Goal: Navigation & Orientation: Find specific page/section

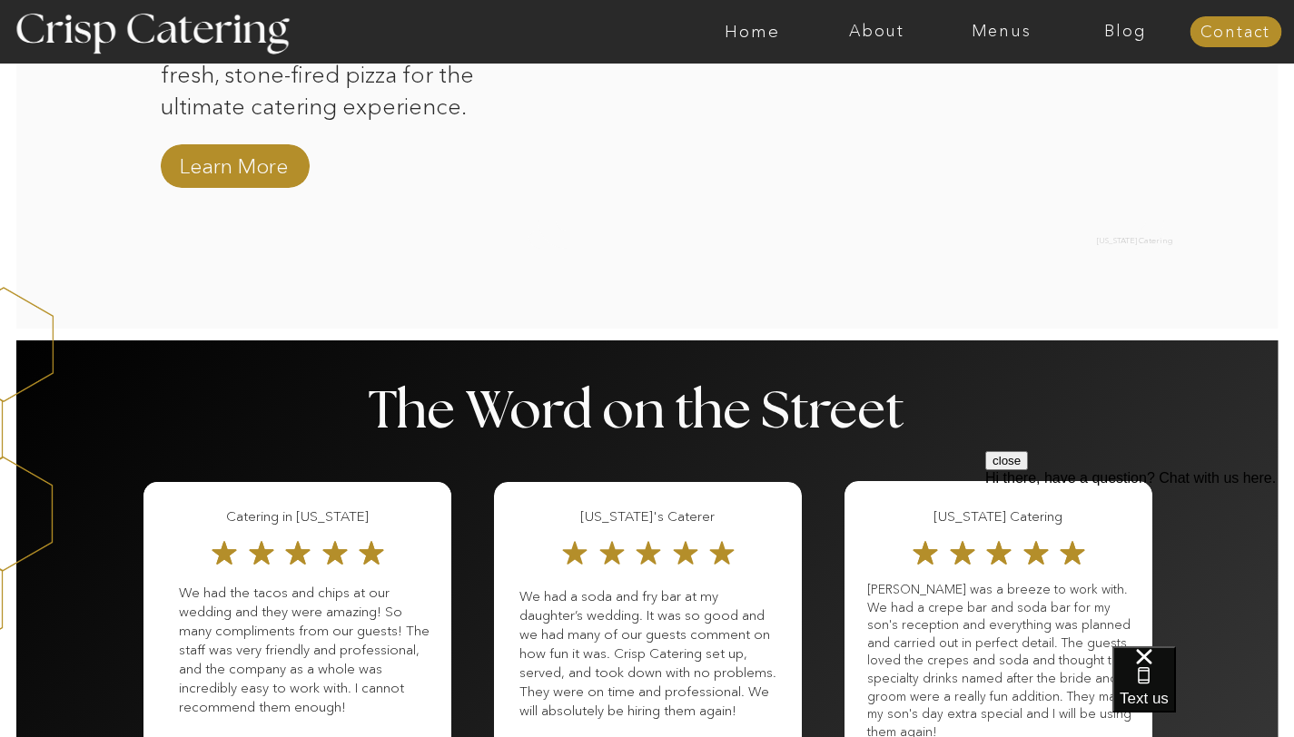
scroll to position [1649, 0]
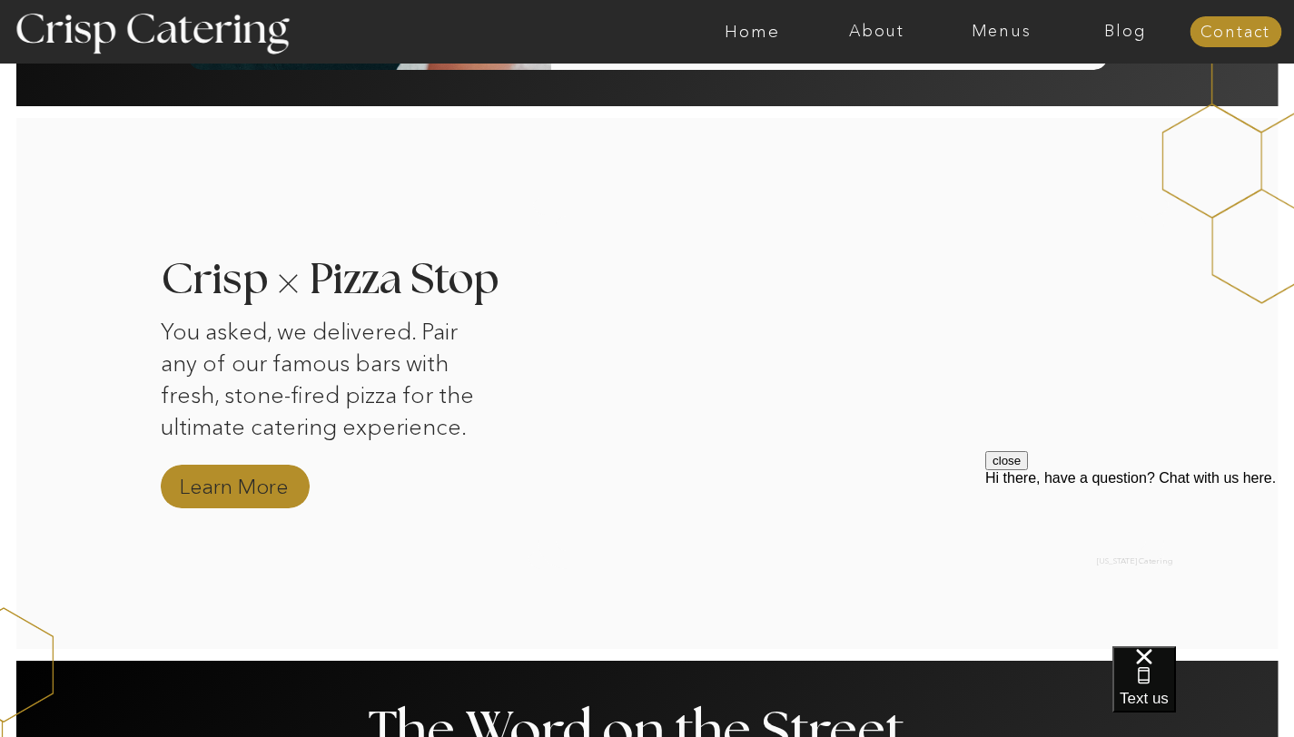
click at [271, 484] on nav "Learn More" at bounding box center [234, 488] width 122 height 32
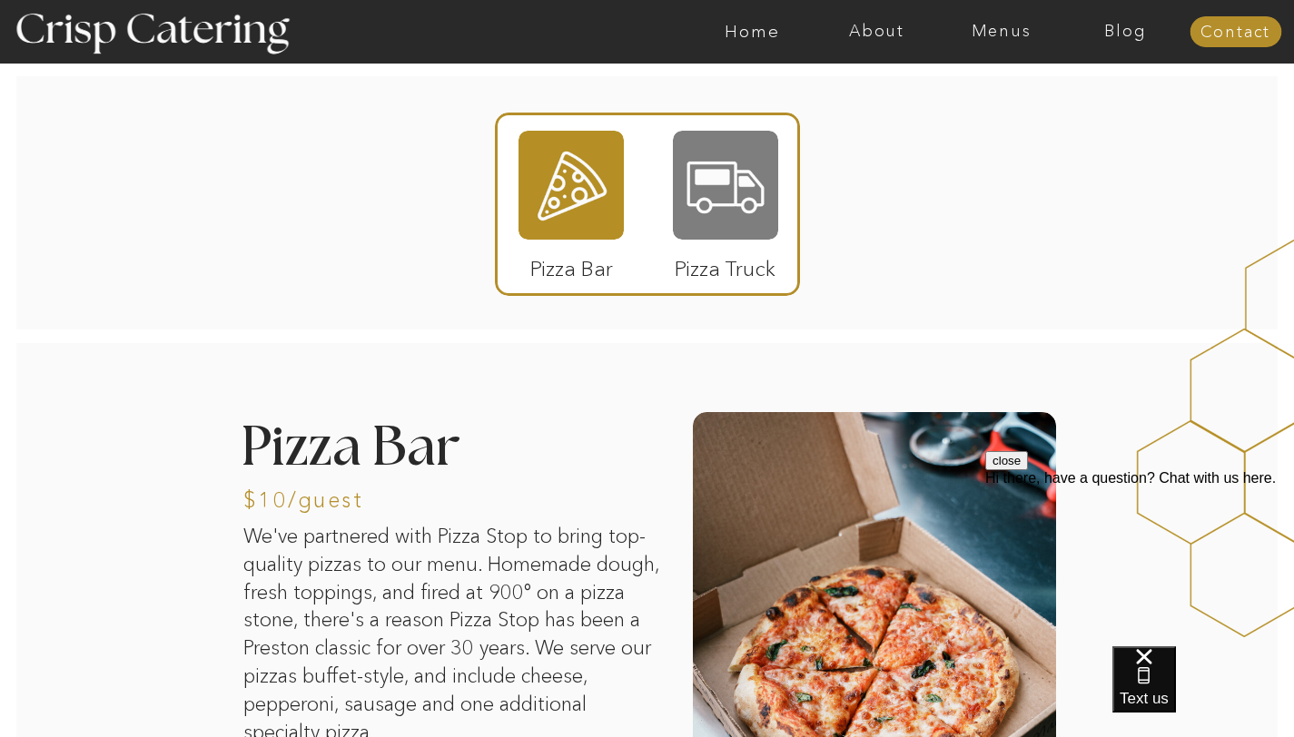
click at [737, 195] on div at bounding box center [725, 185] width 105 height 109
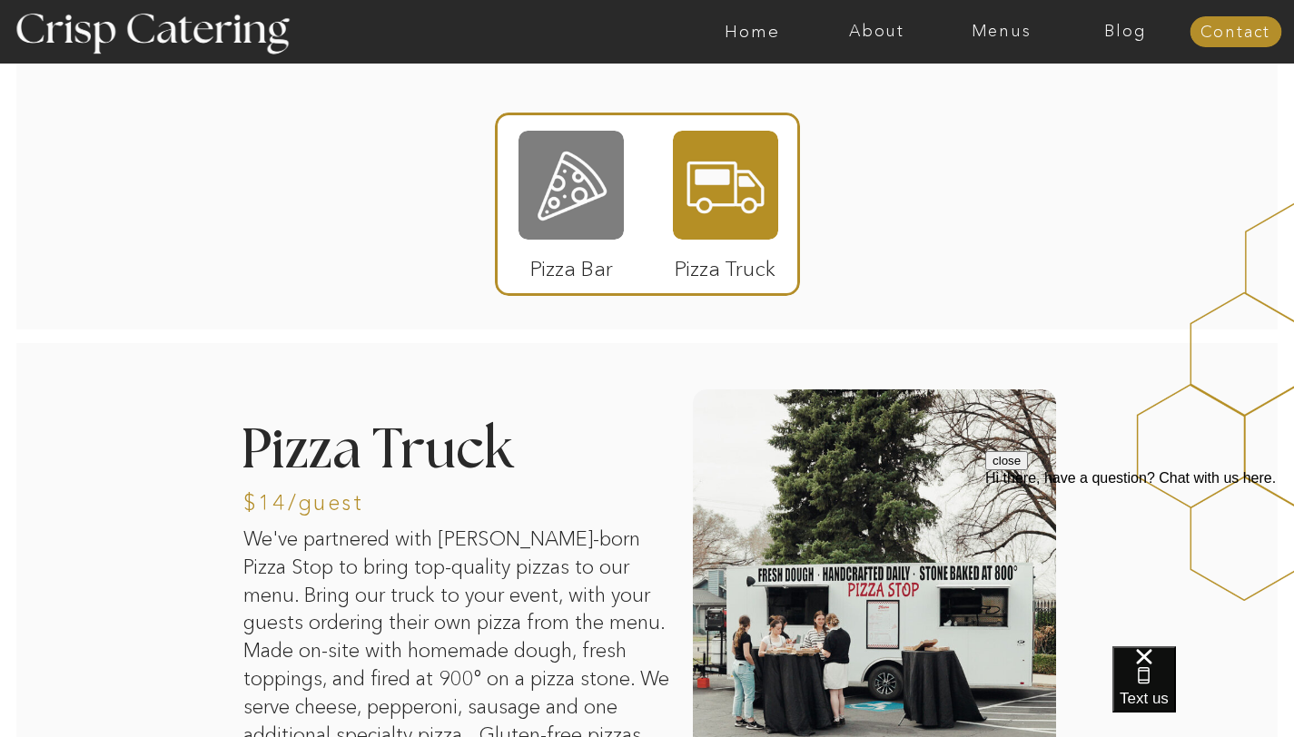
click at [597, 202] on div at bounding box center [570, 185] width 105 height 109
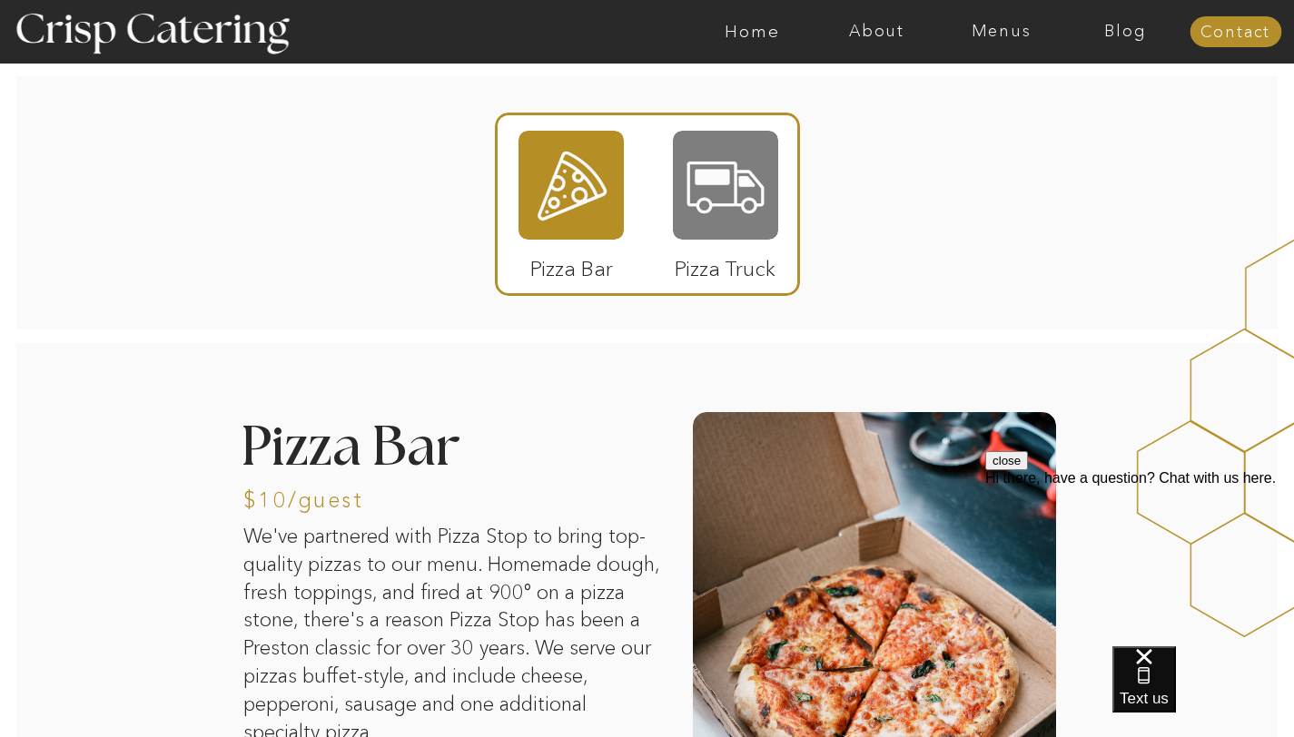
click at [691, 196] on div at bounding box center [725, 185] width 105 height 109
